Goal: Task Accomplishment & Management: Use online tool/utility

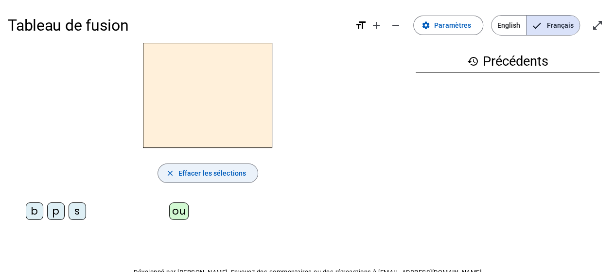
drag, startPoint x: 202, startPoint y: 160, endPoint x: 204, endPoint y: 166, distance: 6.0
click at [203, 161] on div "close Effacer les sélections b p s ou" at bounding box center [208, 135] width 400 height 185
click at [204, 173] on span "Effacer les sélections" at bounding box center [212, 173] width 68 height 12
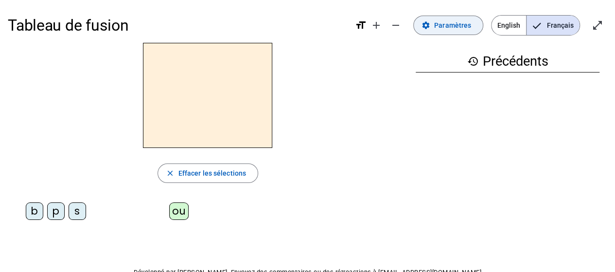
click at [439, 26] on span "Paramètres" at bounding box center [452, 25] width 37 height 12
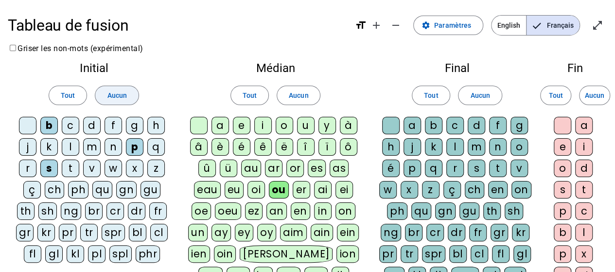
click at [110, 96] on span "Aucun" at bounding box center [116, 95] width 19 height 12
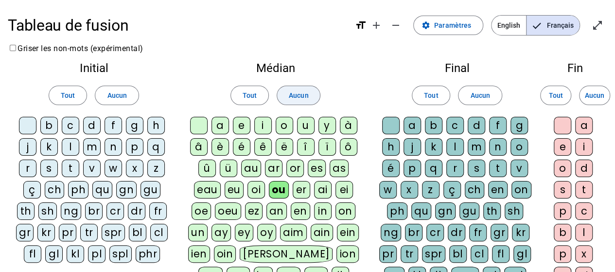
click at [311, 89] on span at bounding box center [298, 95] width 43 height 23
click at [460, 94] on span at bounding box center [480, 95] width 43 height 23
drag, startPoint x: 594, startPoint y: 93, endPoint x: 571, endPoint y: 98, distance: 23.3
click at [594, 93] on span "Aucun" at bounding box center [594, 95] width 19 height 12
click at [67, 144] on div "l" at bounding box center [71, 147] width 18 height 18
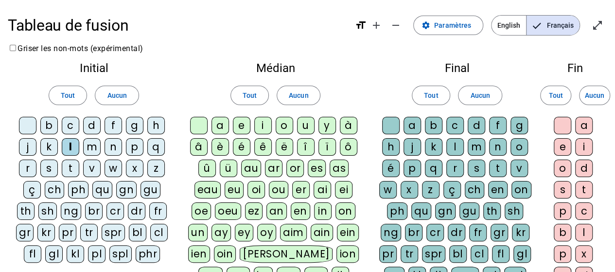
drag, startPoint x: 72, startPoint y: 168, endPoint x: 120, endPoint y: 174, distance: 48.0
click at [72, 168] on div "t" at bounding box center [71, 169] width 18 height 18
click at [223, 125] on div "a" at bounding box center [221, 126] width 18 height 18
drag, startPoint x: 240, startPoint y: 123, endPoint x: 249, endPoint y: 125, distance: 8.9
click at [241, 123] on div "e" at bounding box center [242, 126] width 18 height 18
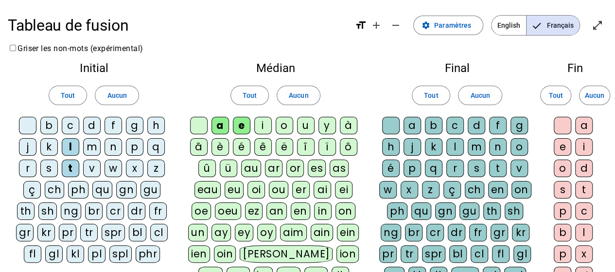
click at [307, 125] on div "u" at bounding box center [306, 126] width 18 height 18
click at [304, 99] on span "Aucun" at bounding box center [298, 95] width 19 height 12
drag, startPoint x: 414, startPoint y: 122, endPoint x: 435, endPoint y: 125, distance: 21.7
click at [414, 122] on div "a" at bounding box center [413, 126] width 18 height 18
click at [471, 93] on span "Aucun" at bounding box center [479, 95] width 19 height 12
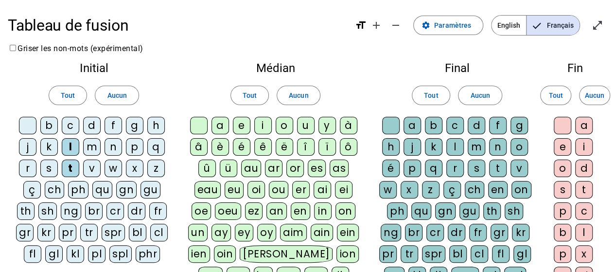
click at [582, 125] on div "a" at bounding box center [584, 126] width 18 height 18
click at [560, 143] on div "e" at bounding box center [563, 147] width 18 height 18
drag, startPoint x: 582, startPoint y: 120, endPoint x: 581, endPoint y: 125, distance: 5.0
click at [582, 123] on div "a" at bounding box center [584, 126] width 18 height 18
click at [567, 141] on div "e" at bounding box center [563, 147] width 18 height 18
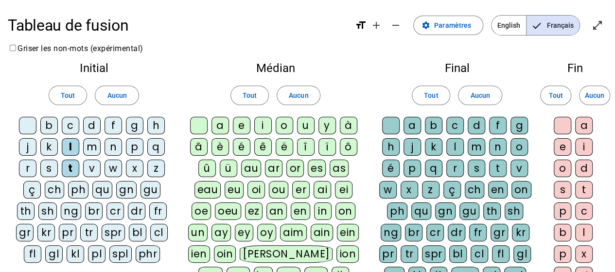
click at [219, 126] on div "a" at bounding box center [221, 126] width 18 height 18
click at [243, 124] on div "e" at bounding box center [242, 126] width 18 height 18
click at [310, 124] on div "u" at bounding box center [306, 126] width 18 height 18
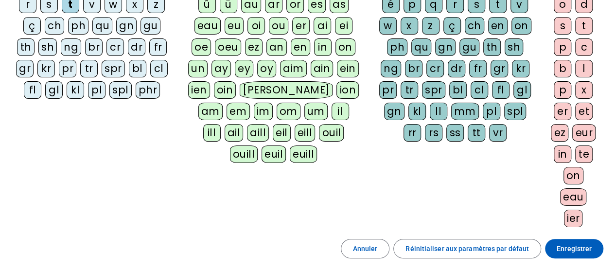
scroll to position [243, 0]
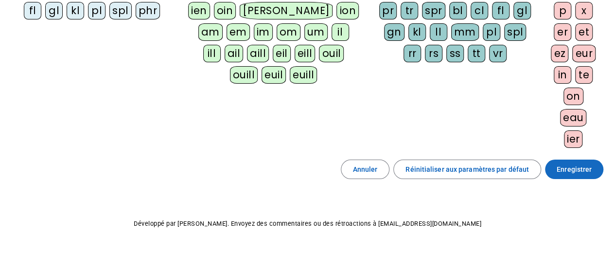
click at [580, 167] on span "Enregistrer" at bounding box center [574, 169] width 35 height 12
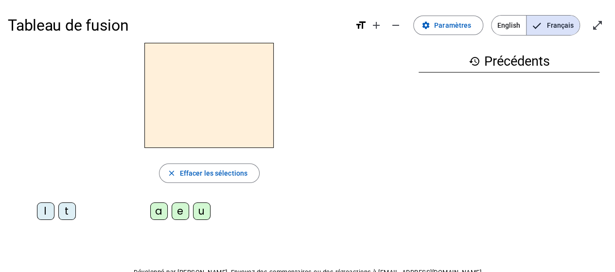
click at [43, 213] on div "l" at bounding box center [46, 211] width 18 height 18
click at [156, 211] on div "a" at bounding box center [159, 211] width 18 height 18
click at [63, 215] on div "t" at bounding box center [67, 211] width 18 height 18
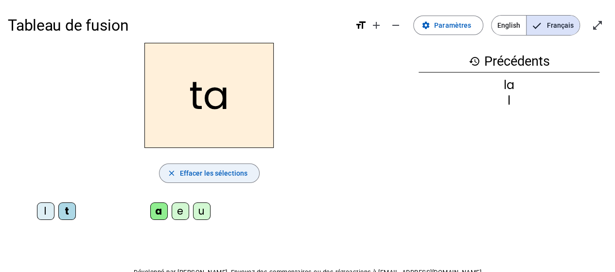
click at [186, 175] on span "Effacer les sélections" at bounding box center [214, 173] width 68 height 12
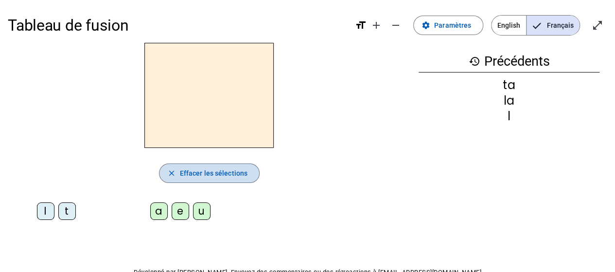
click at [178, 178] on span "button" at bounding box center [210, 172] width 100 height 23
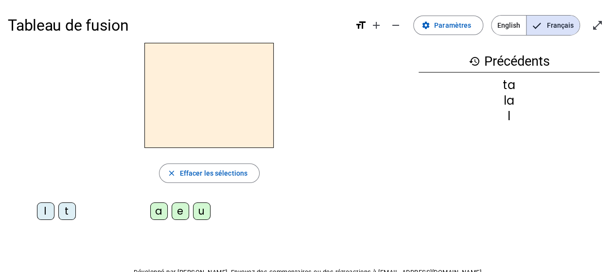
click at [475, 61] on mat-icon "history" at bounding box center [474, 61] width 12 height 12
click at [382, 29] on mat-icon "add" at bounding box center [377, 25] width 12 height 12
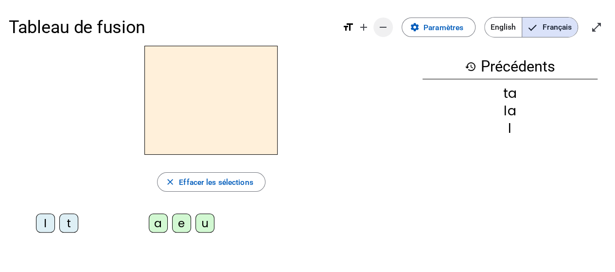
click at [379, 28] on mat-icon "remove" at bounding box center [383, 27] width 12 height 12
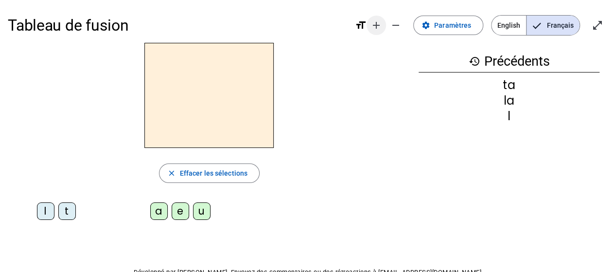
click at [394, 24] on mat-icon "remove" at bounding box center [396, 25] width 12 height 12
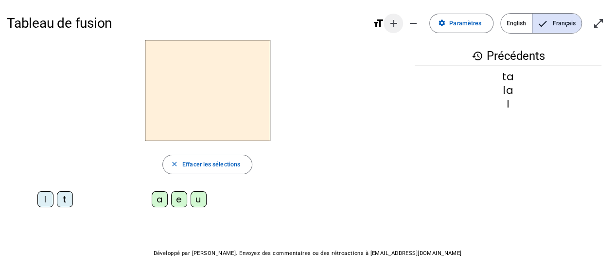
click at [389, 25] on span "Augmenter la taille de la police" at bounding box center [393, 23] width 23 height 23
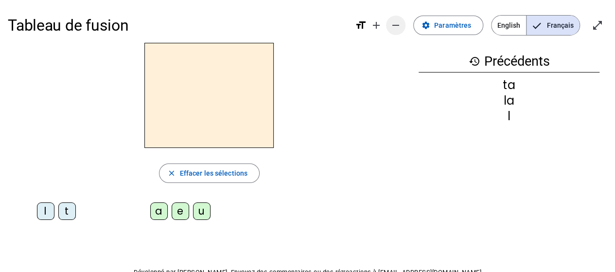
click at [389, 25] on span "Diminuer la taille de la police" at bounding box center [395, 25] width 23 height 23
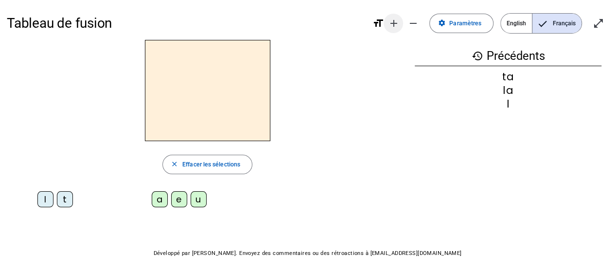
click at [392, 23] on mat-icon "add" at bounding box center [394, 24] width 12 height 12
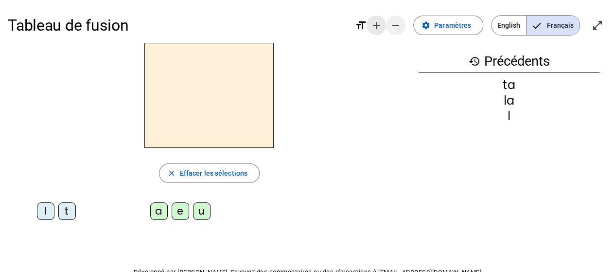
click at [379, 25] on mat-icon "add" at bounding box center [377, 25] width 12 height 12
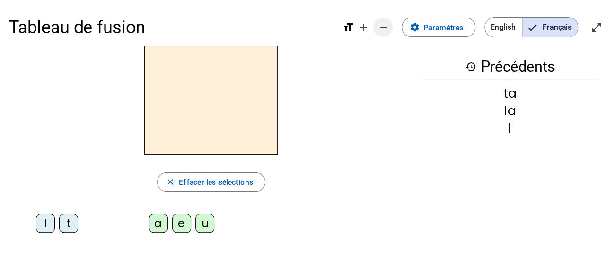
click at [368, 27] on mat-icon "add" at bounding box center [364, 27] width 12 height 12
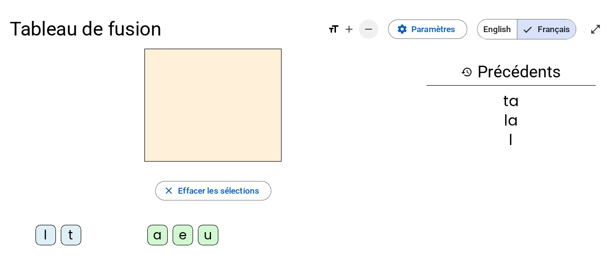
click at [373, 29] on mat-icon "remove" at bounding box center [369, 29] width 12 height 12
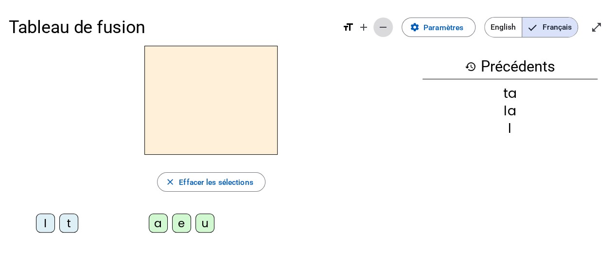
click at [390, 27] on span "Diminuer la taille de la police" at bounding box center [383, 27] width 23 height 23
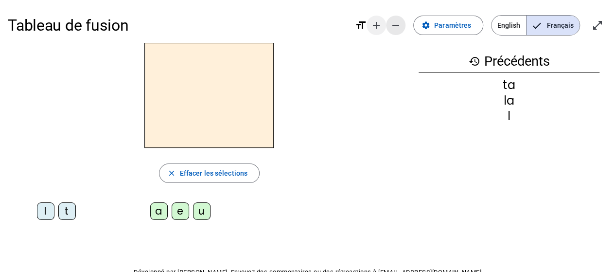
click at [393, 26] on mat-icon "remove" at bounding box center [396, 25] width 12 height 12
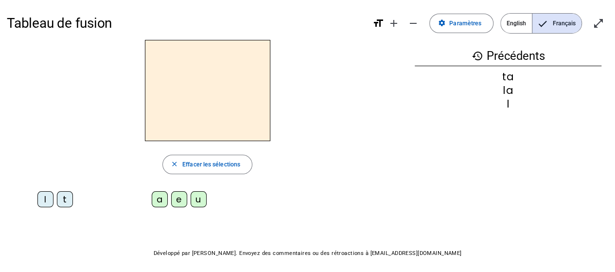
click at [504, 91] on div "la" at bounding box center [508, 90] width 187 height 10
click at [456, 20] on span "Paramètres" at bounding box center [465, 23] width 32 height 10
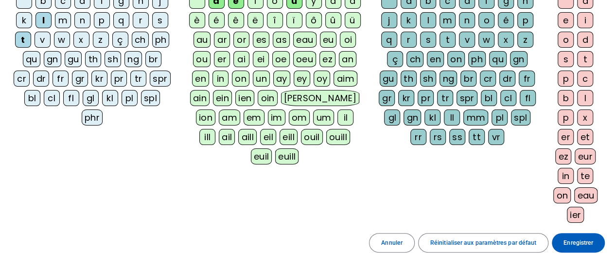
scroll to position [180, 0]
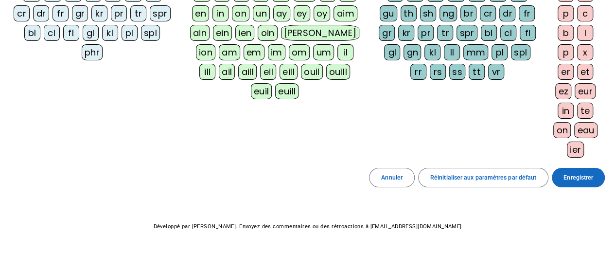
click at [589, 178] on span "Enregistrer" at bounding box center [579, 178] width 30 height 10
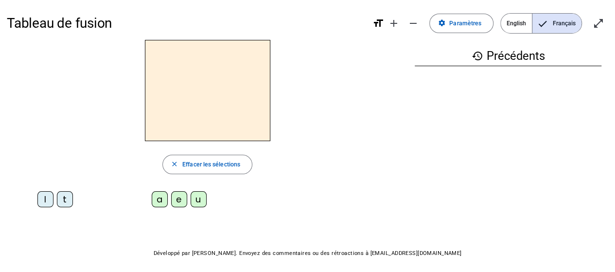
click at [44, 199] on div "l" at bounding box center [45, 199] width 16 height 16
click at [156, 200] on div "a" at bounding box center [160, 199] width 16 height 16
drag, startPoint x: 179, startPoint y: 197, endPoint x: 178, endPoint y: 209, distance: 11.2
click at [179, 197] on div "e" at bounding box center [179, 199] width 16 height 16
click at [197, 197] on div "u" at bounding box center [199, 199] width 16 height 16
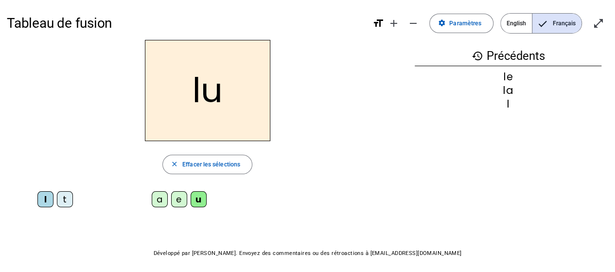
click at [68, 194] on div "t" at bounding box center [65, 199] width 16 height 16
